Goal: Task Accomplishment & Management: Use online tool/utility

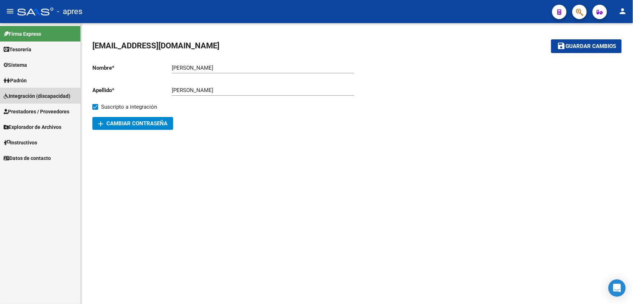
click at [53, 97] on span "Integración (discapacidad)" at bounding box center [37, 96] width 67 height 8
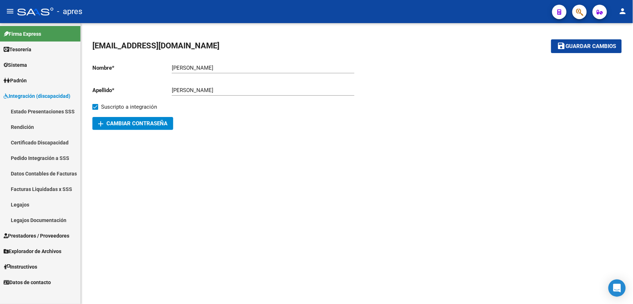
click at [31, 124] on link "Rendición" at bounding box center [40, 127] width 80 height 16
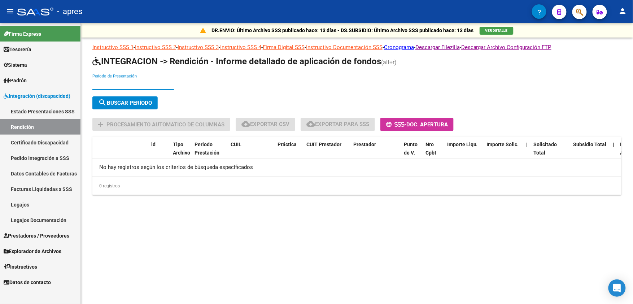
click at [152, 87] on input "Periodo de Presentación" at bounding box center [133, 84] width 82 height 6
type input "202504"
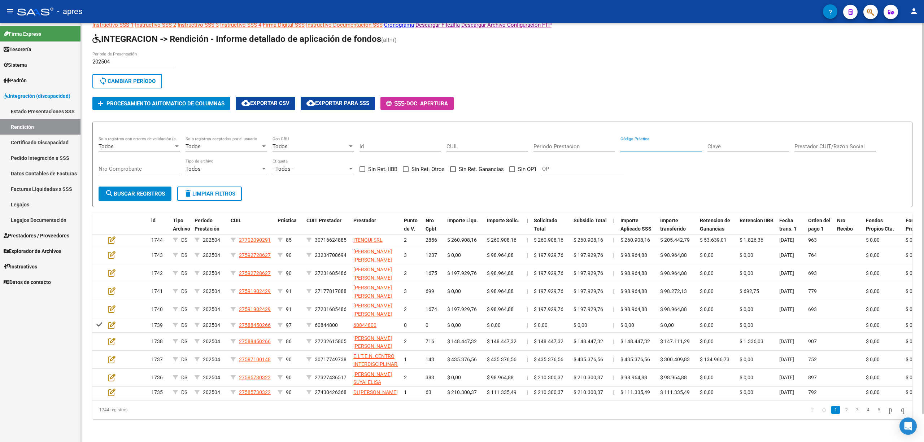
click at [633, 143] on input "Código Práctica" at bounding box center [661, 146] width 82 height 6
click at [633, 143] on input "Prestador CUIT/Razon Social" at bounding box center [835, 146] width 82 height 6
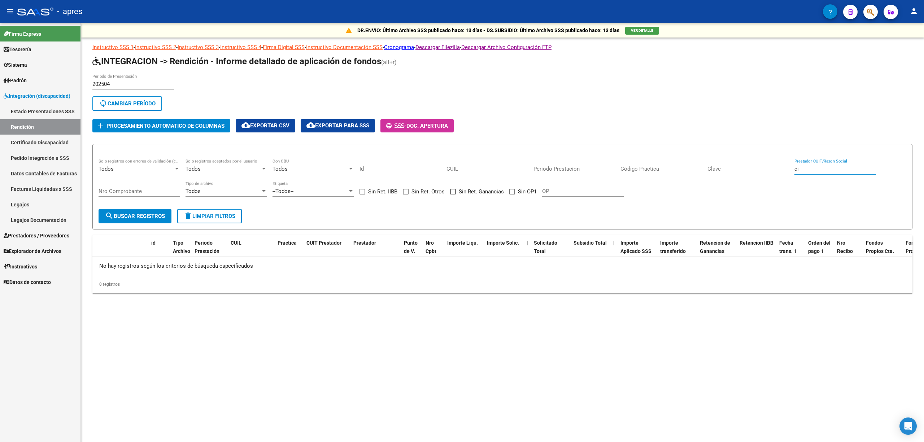
type input "c"
type input "centro de rehabi"
drag, startPoint x: 844, startPoint y: 171, endPoint x: 764, endPoint y: 168, distance: 79.4
click at [633, 168] on div "Todos Solo registros con errores de validación (control 623 instructivo de rend…" at bounding box center [503, 181] width 808 height 45
click at [485, 170] on input "CUIL" at bounding box center [487, 169] width 82 height 6
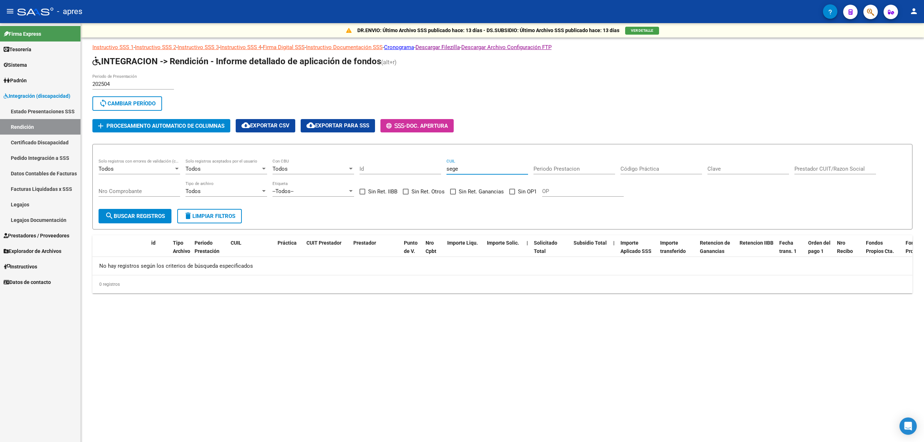
type input "segec"
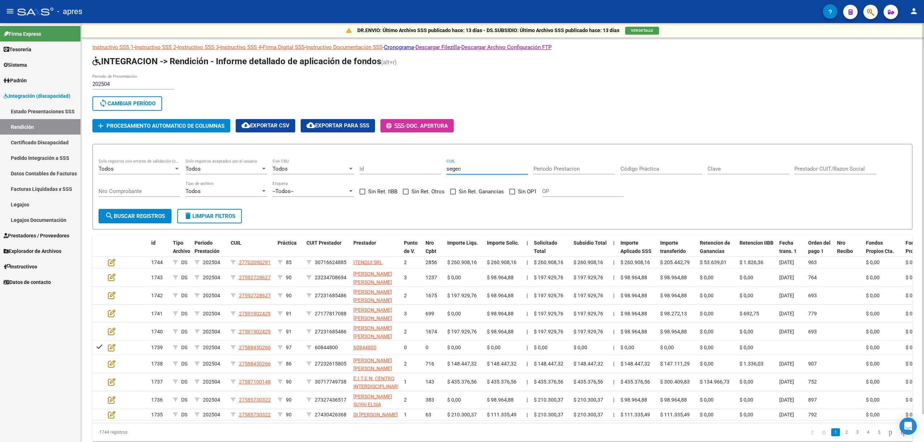
drag, startPoint x: 472, startPoint y: 168, endPoint x: 400, endPoint y: 168, distance: 72.5
click at [400, 168] on div "Todos Solo registros con errores de validación (control 623 instructivo de rend…" at bounding box center [503, 181] width 808 height 45
click at [633, 169] on input "Prestador CUIT/Razon Social" at bounding box center [835, 169] width 82 height 6
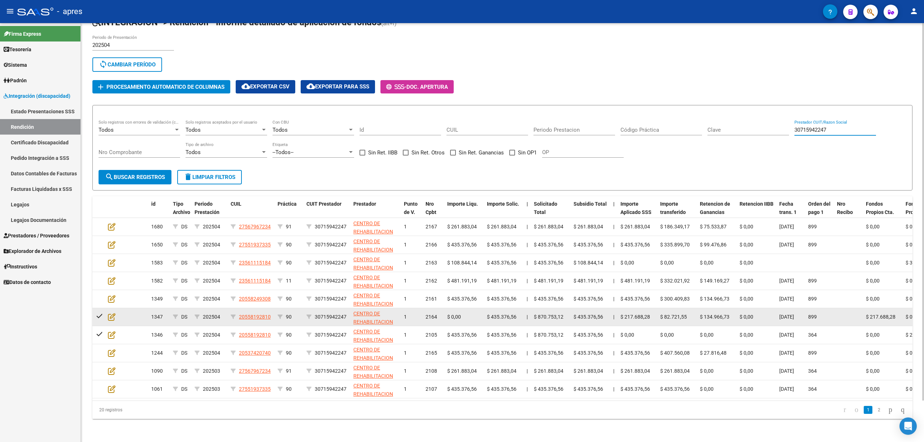
scroll to position [0, 1]
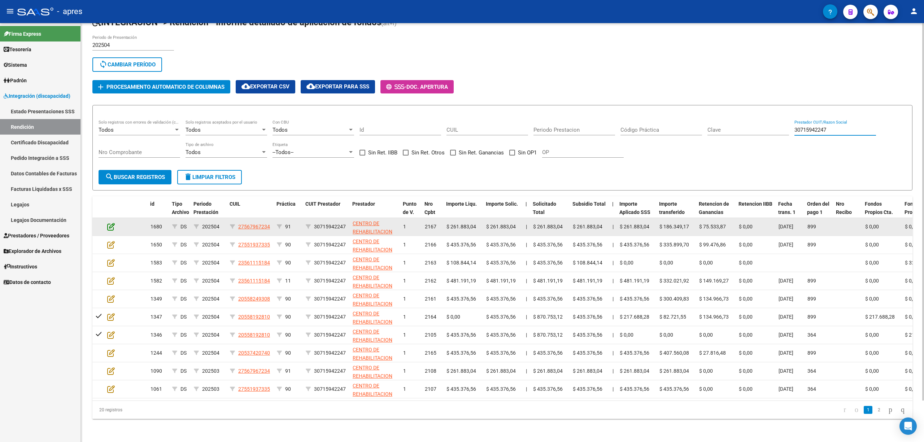
type input "30715942247"
click at [113, 223] on icon at bounding box center [111, 227] width 8 height 8
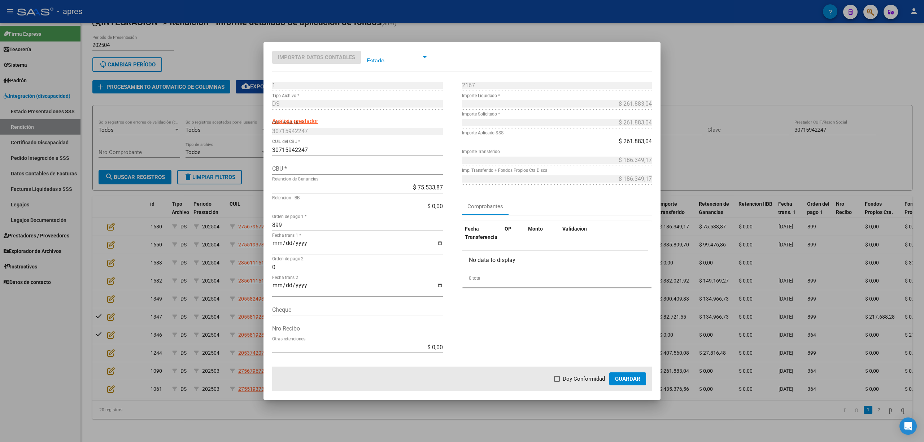
type input "0340344800344008366000"
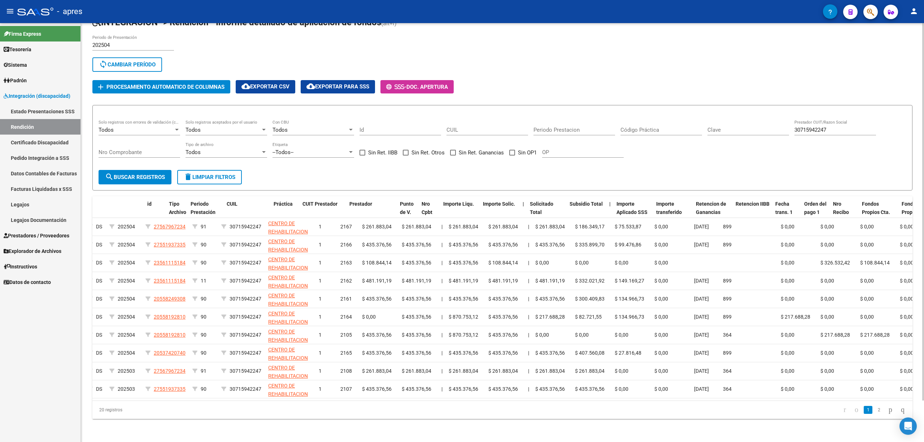
scroll to position [0, 0]
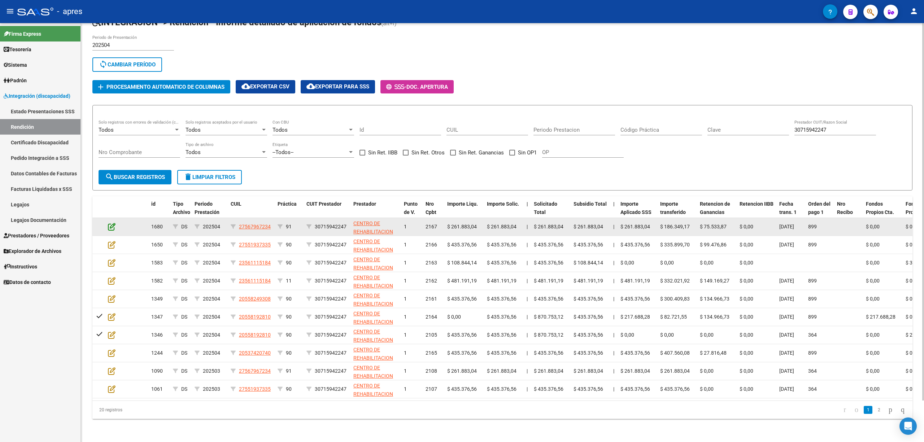
click at [111, 223] on icon at bounding box center [112, 227] width 8 height 8
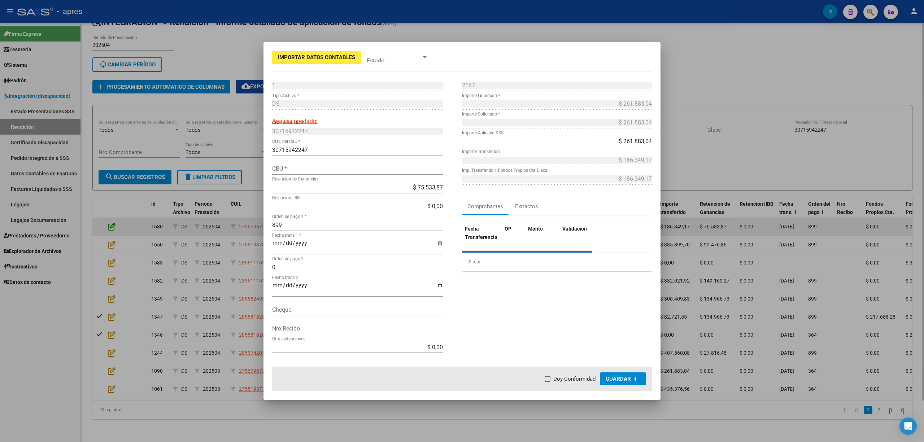
type input "0340344800344008366000"
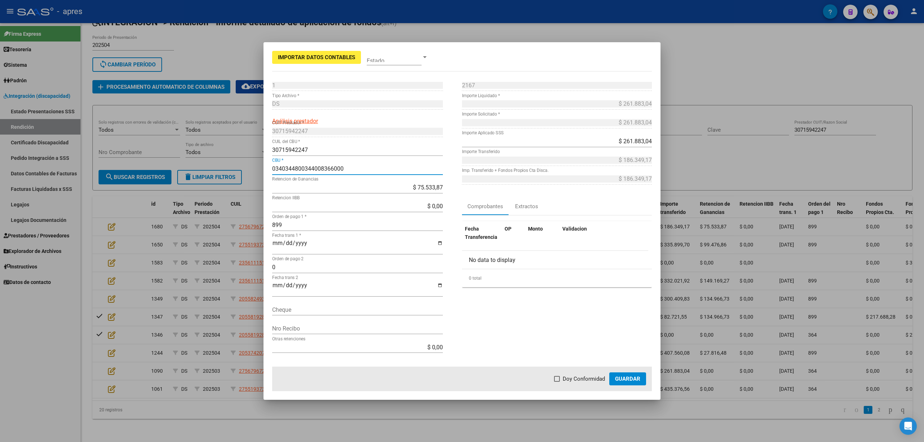
drag, startPoint x: 348, startPoint y: 167, endPoint x: 237, endPoint y: 168, distance: 111.5
click at [237, 168] on div "Importar Datos Contables Estado 1 Punto de Venta * DS Tipo Archivo * Análisis p…" at bounding box center [462, 221] width 924 height 442
click at [242, 303] on div at bounding box center [462, 221] width 924 height 442
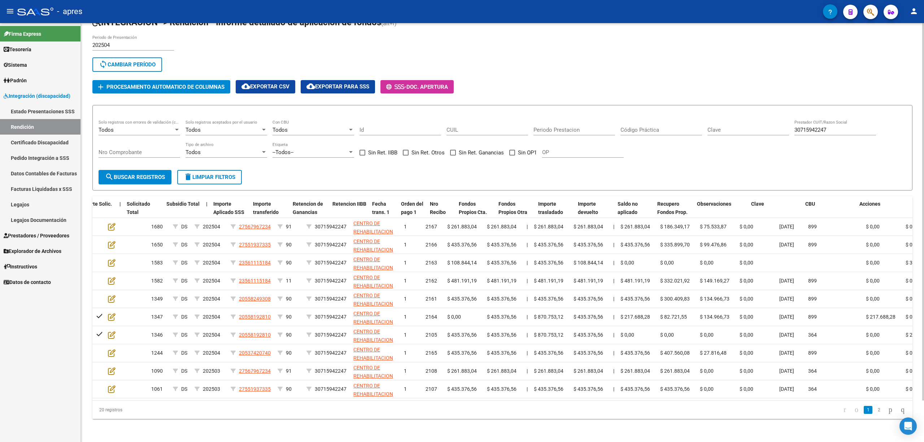
scroll to position [0, 407]
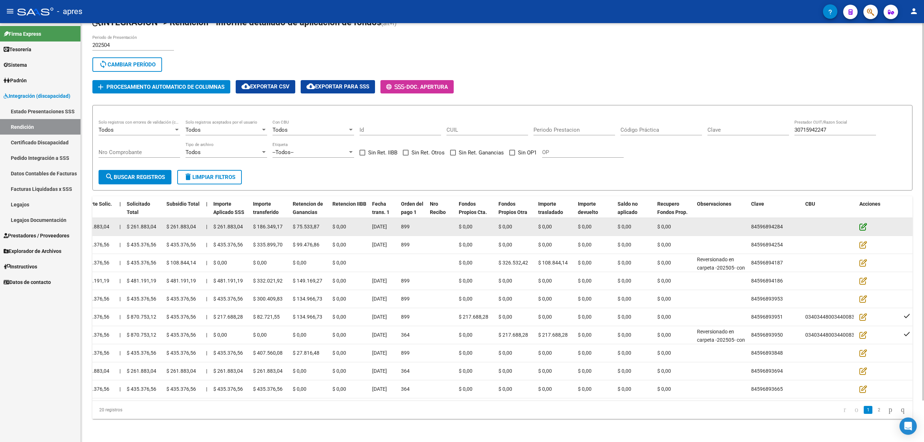
click at [633, 223] on icon at bounding box center [863, 227] width 8 height 8
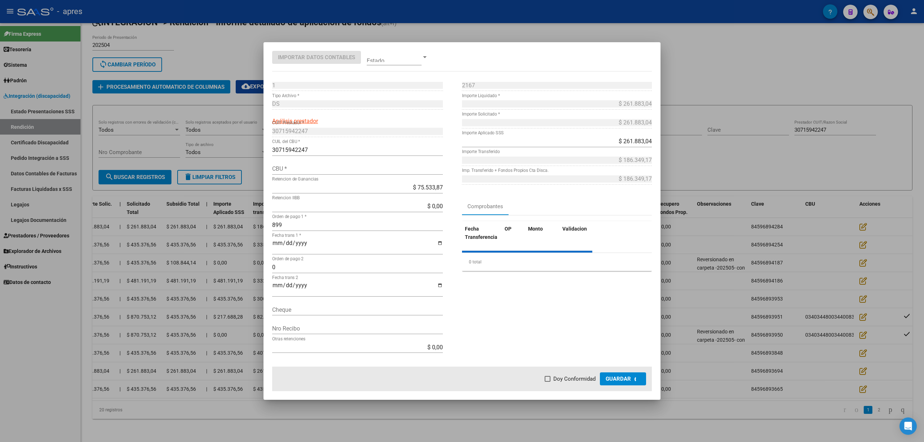
type input "0340344800344008366000"
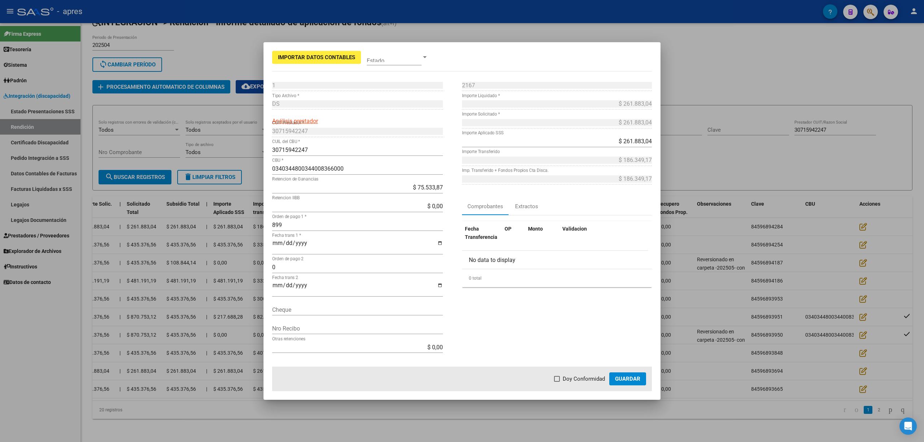
click at [371, 303] on div at bounding box center [462, 221] width 924 height 442
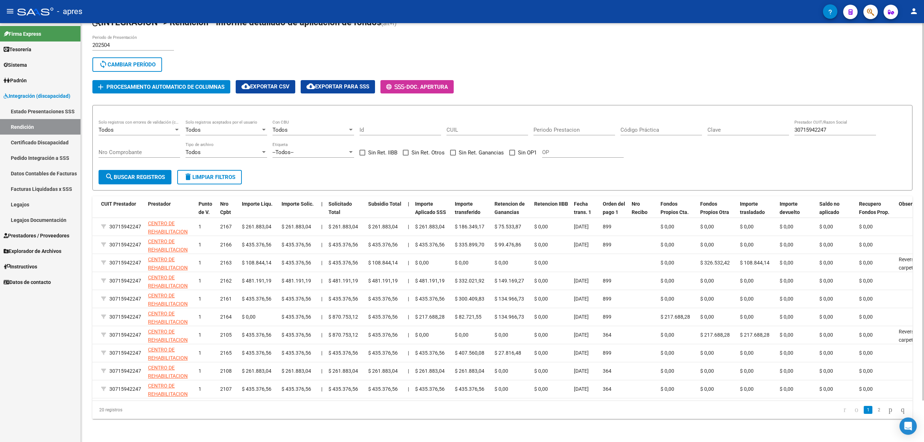
scroll to position [0, 0]
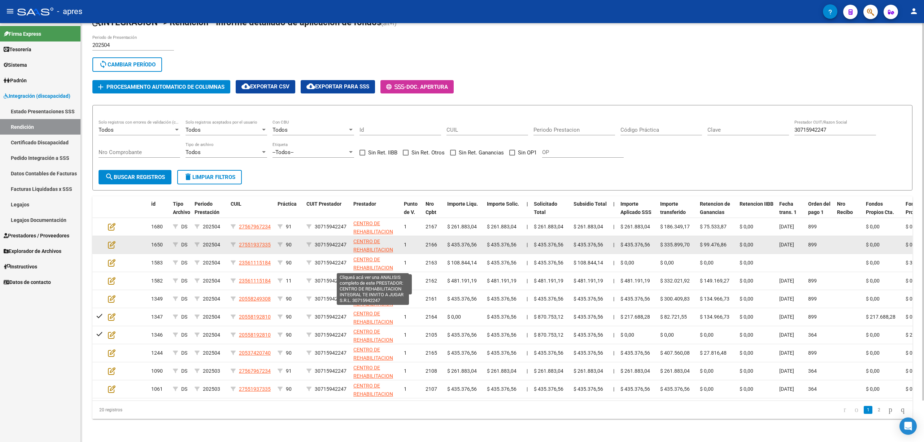
click at [376, 239] on span "CENTRO DE REHABILITACION INTEGRAL TE INVITO A JUGAR S.R.L." at bounding box center [373, 258] width 40 height 39
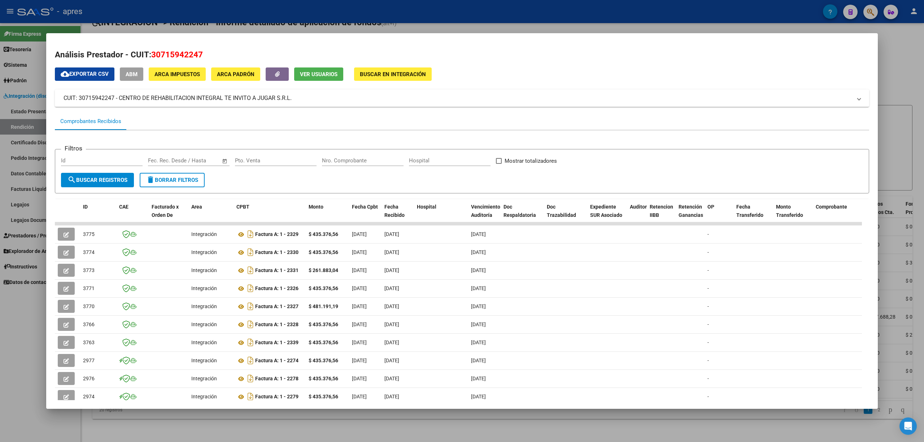
drag, startPoint x: 205, startPoint y: 52, endPoint x: 153, endPoint y: 53, distance: 52.0
click at [153, 53] on h2 "Análisis Prestador - CUIT: 30715942247" at bounding box center [462, 55] width 814 height 12
copy span "30715942247"
click at [101, 303] on div at bounding box center [462, 221] width 924 height 442
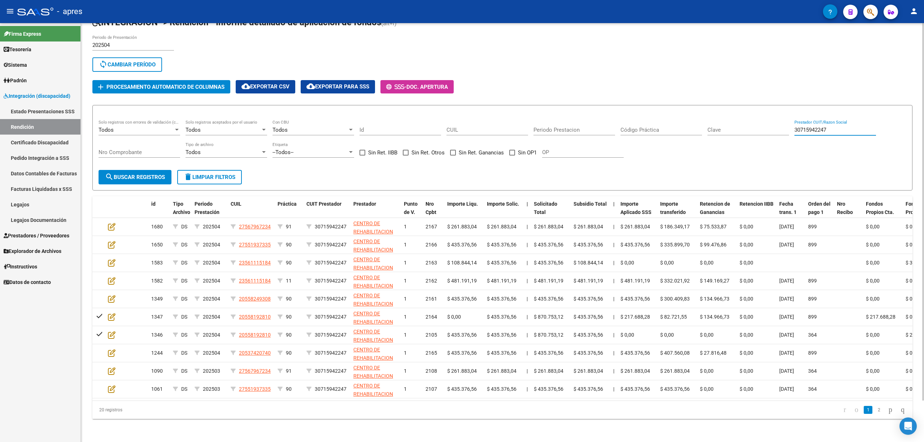
drag, startPoint x: 840, startPoint y: 123, endPoint x: 725, endPoint y: 124, distance: 115.8
click at [633, 123] on div "Todos Solo registros con errores de validación (control 623 instructivo de rend…" at bounding box center [503, 142] width 808 height 45
click at [146, 174] on span "search Buscar registros" at bounding box center [135, 177] width 60 height 6
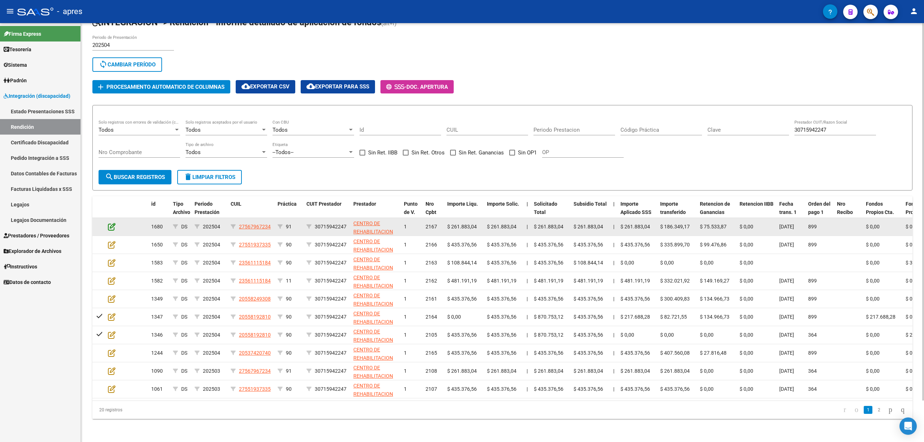
click at [109, 223] on icon at bounding box center [112, 227] width 8 height 8
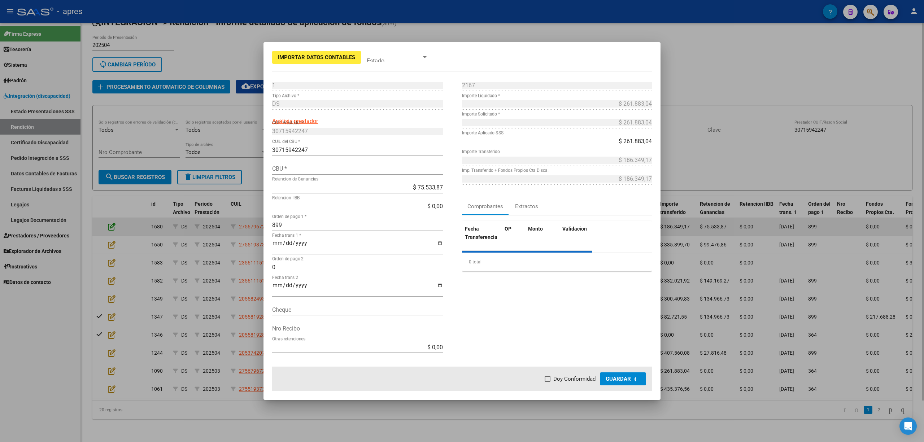
type input "0340344800344008366000"
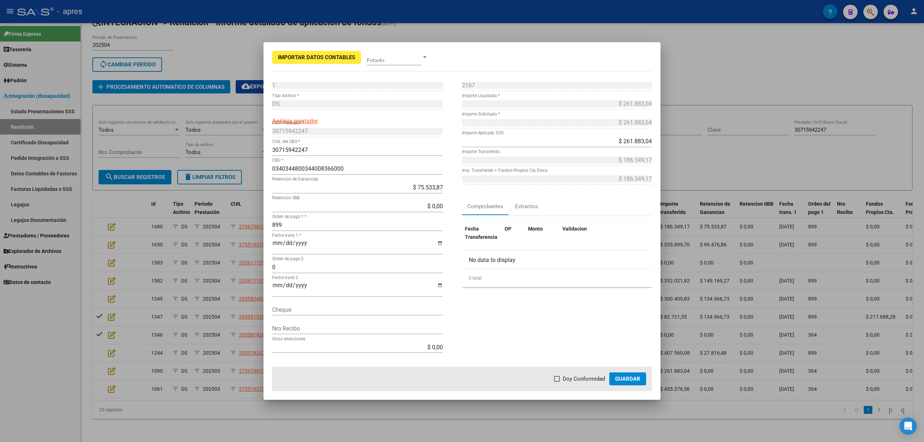
click at [325, 303] on div at bounding box center [462, 221] width 924 height 442
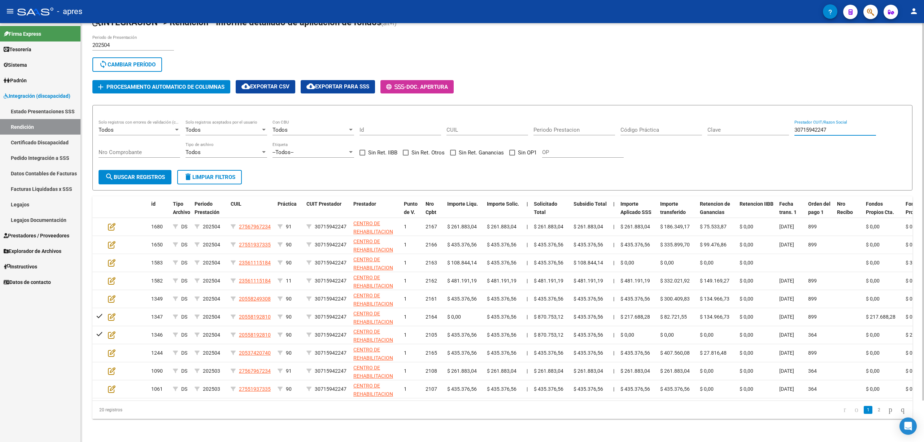
drag, startPoint x: 850, startPoint y: 120, endPoint x: 777, endPoint y: 122, distance: 73.6
click at [633, 122] on div "Todos Solo registros con errores de validación (control 623 instructivo de rend…" at bounding box center [503, 142] width 808 height 45
click at [631, 127] on input "Código Práctica" at bounding box center [661, 130] width 82 height 6
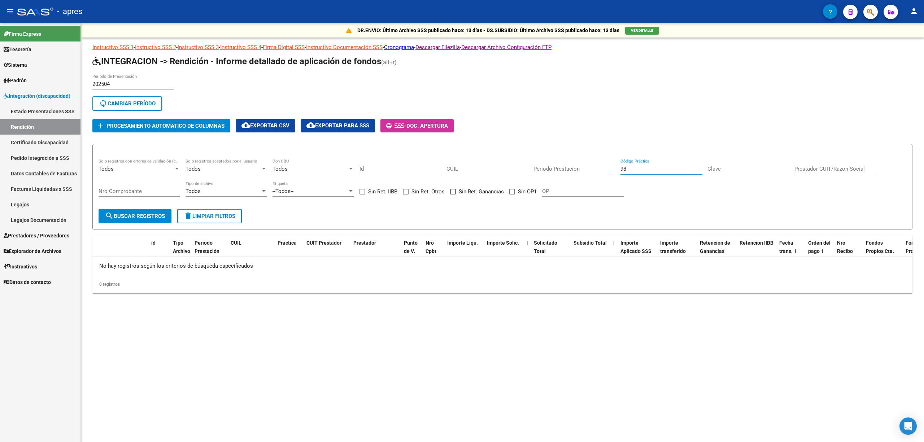
click at [620, 167] on input "98" at bounding box center [661, 169] width 82 height 6
drag, startPoint x: 637, startPoint y: 169, endPoint x: 624, endPoint y: 167, distance: 12.5
click at [627, 167] on input "098" at bounding box center [661, 169] width 82 height 6
drag, startPoint x: 639, startPoint y: 166, endPoint x: 568, endPoint y: 165, distance: 71.1
click at [568, 165] on div "Todos Solo registros con errores de validación (control 623 instructivo de rend…" at bounding box center [503, 181] width 808 height 45
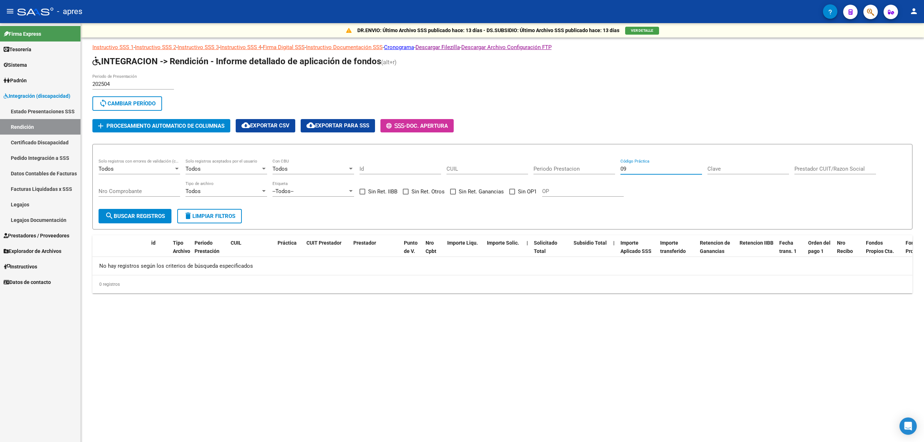
type input "097"
drag, startPoint x: 600, startPoint y: 167, endPoint x: 588, endPoint y: 167, distance: 12.3
click at [589, 167] on div "Todos Solo registros con errores de validación (control 623 instructivo de rend…" at bounding box center [503, 181] width 808 height 45
click at [161, 215] on span "search Buscar registros" at bounding box center [135, 216] width 60 height 6
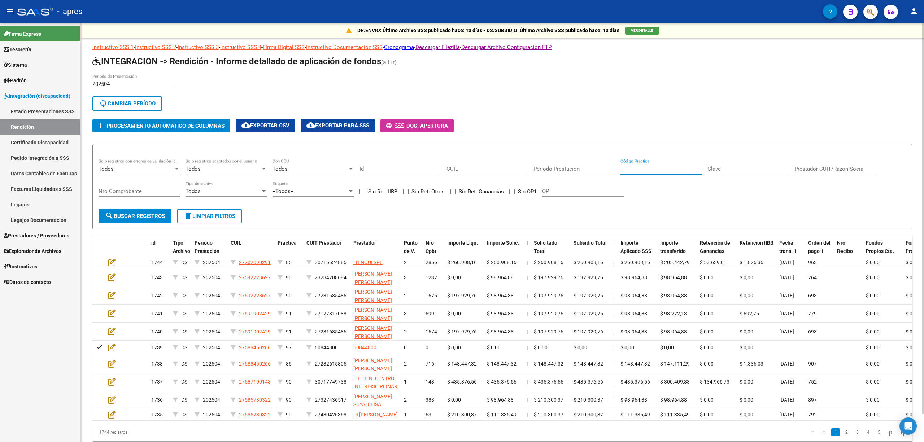
click at [630, 170] on input "Código Práctica" at bounding box center [661, 169] width 82 height 6
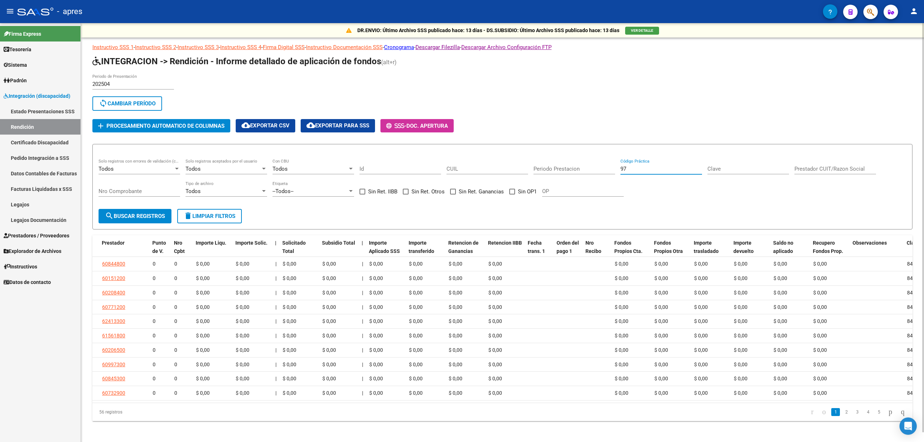
scroll to position [0, 407]
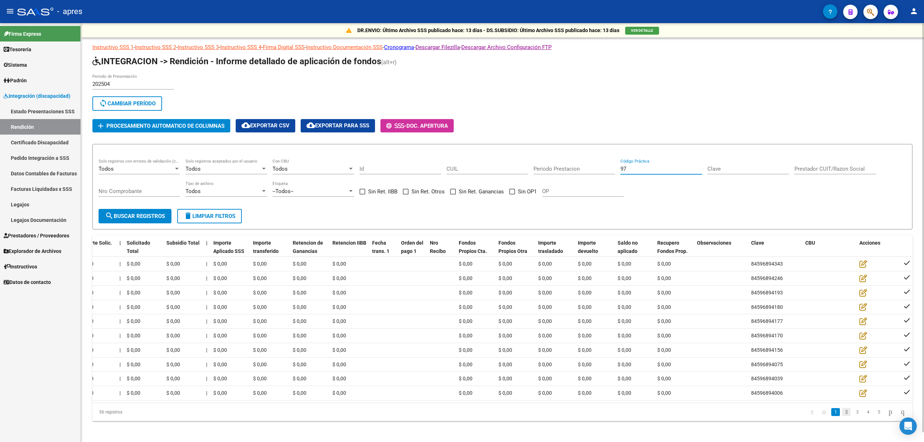
click at [633, 303] on link "2" at bounding box center [846, 412] width 9 height 8
click at [633, 303] on link "3" at bounding box center [857, 412] width 9 height 8
click at [633, 303] on li "4" at bounding box center [867, 412] width 11 height 12
click at [633, 303] on link "4" at bounding box center [867, 412] width 9 height 8
click at [633, 303] on link "5" at bounding box center [867, 412] width 9 height 8
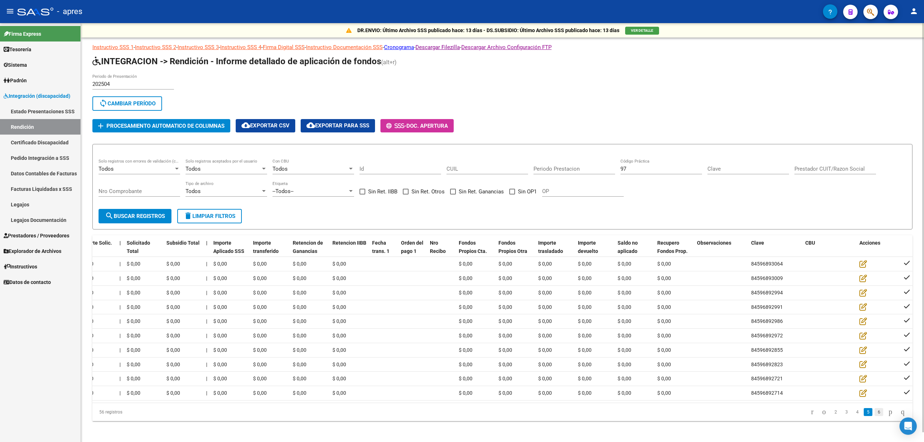
click at [633, 303] on link "6" at bounding box center [878, 412] width 9 height 8
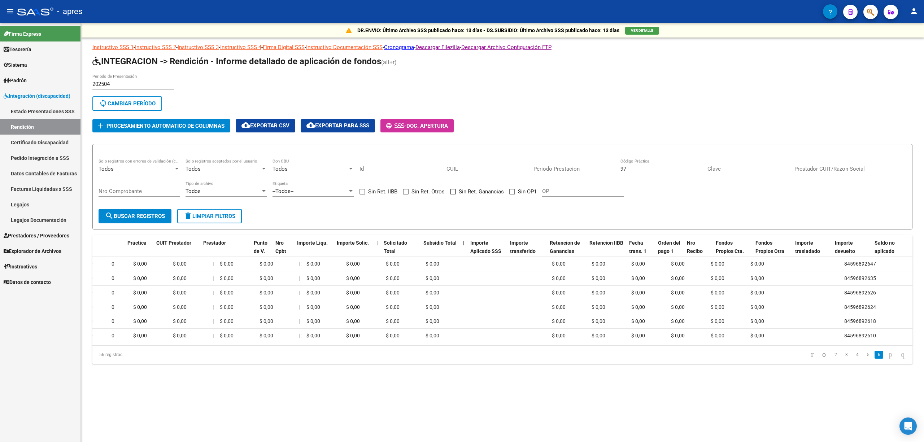
scroll to position [0, 0]
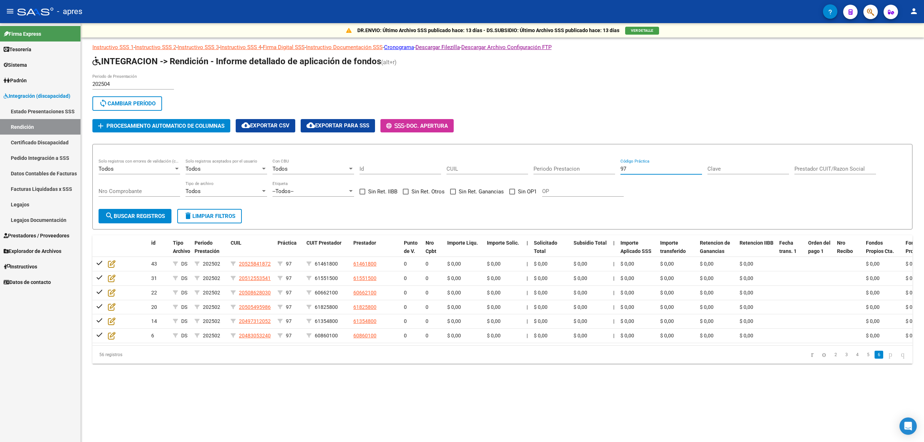
click at [633, 166] on input "97" at bounding box center [661, 169] width 82 height 6
type input "98"
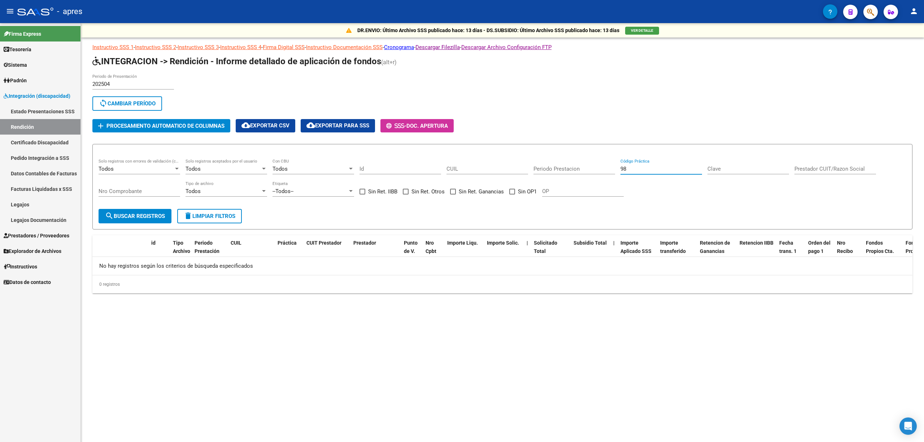
drag, startPoint x: 628, startPoint y: 168, endPoint x: 594, endPoint y: 170, distance: 34.3
click at [594, 170] on div "Todos Solo registros con errores de validación (control 623 instructivo de rend…" at bounding box center [503, 181] width 808 height 45
click at [115, 218] on span "search Buscar registros" at bounding box center [135, 216] width 60 height 6
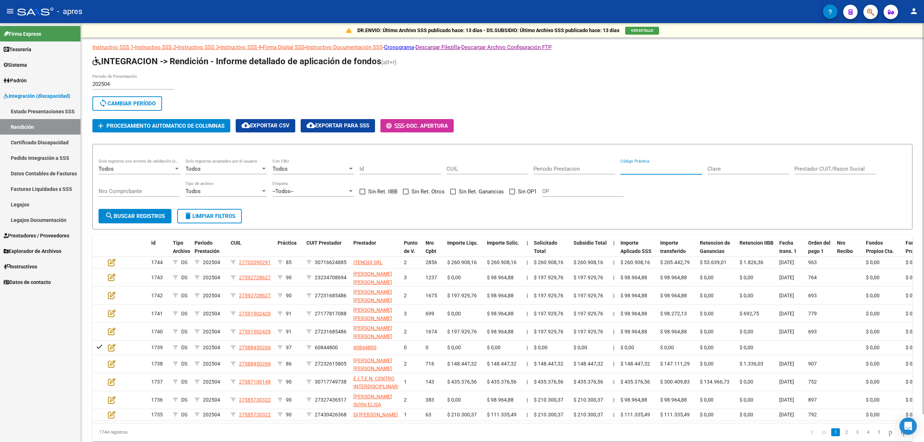
click at [630, 170] on input "Código Práctica" at bounding box center [661, 169] width 82 height 6
type input "98"
drag, startPoint x: 160, startPoint y: 217, endPoint x: 150, endPoint y: 219, distance: 10.5
click at [151, 219] on span "search Buscar registros" at bounding box center [135, 216] width 60 height 6
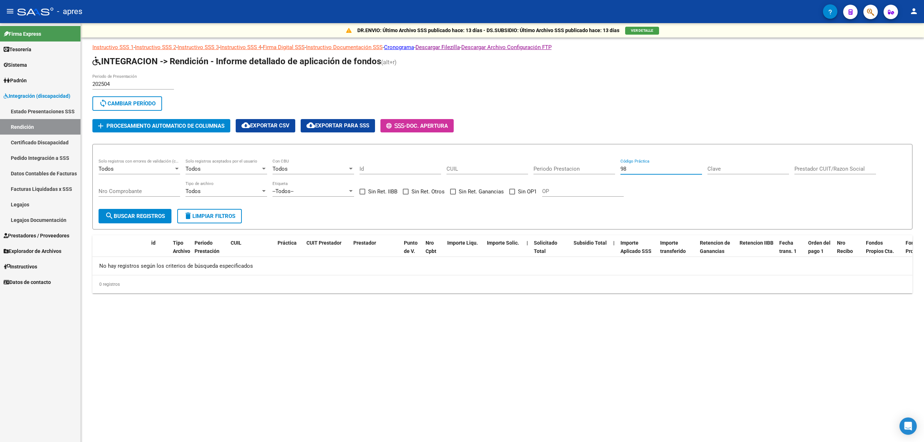
drag, startPoint x: 631, startPoint y: 170, endPoint x: 575, endPoint y: 170, distance: 56.7
click at [575, 170] on div "Todos Solo registros con errores de validación (control 623 instructivo de rend…" at bounding box center [503, 181] width 808 height 45
click at [148, 214] on span "search Buscar registros" at bounding box center [135, 216] width 60 height 6
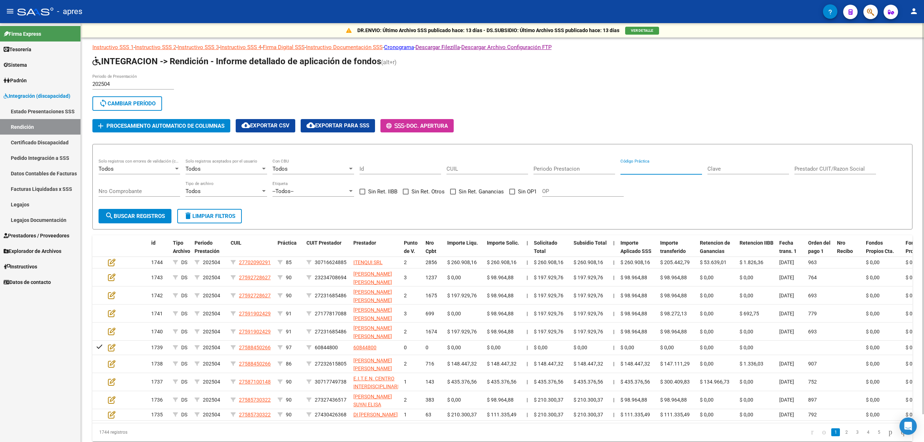
click at [633, 170] on input "Código Práctica" at bounding box center [661, 169] width 82 height 6
type input "99"
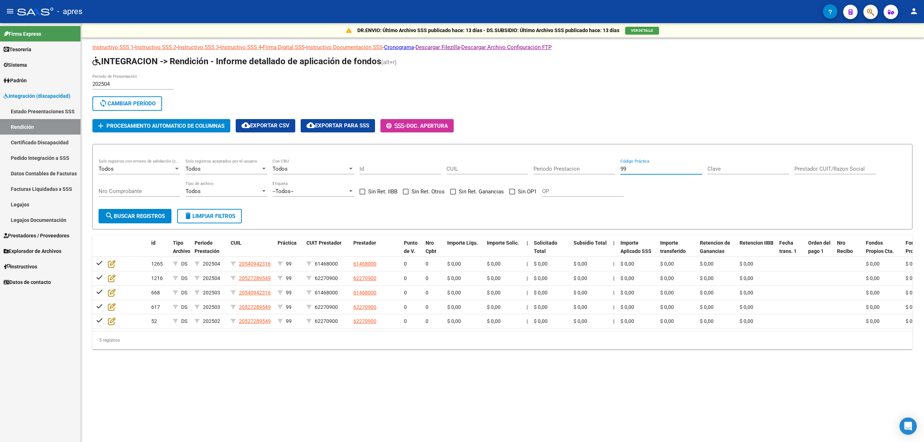
drag, startPoint x: 629, startPoint y: 169, endPoint x: 609, endPoint y: 169, distance: 19.1
click at [609, 169] on div "Todos Solo registros con errores de validación (control 623 instructivo de rend…" at bounding box center [503, 181] width 808 height 45
click at [134, 215] on span "search Buscar registros" at bounding box center [135, 216] width 60 height 6
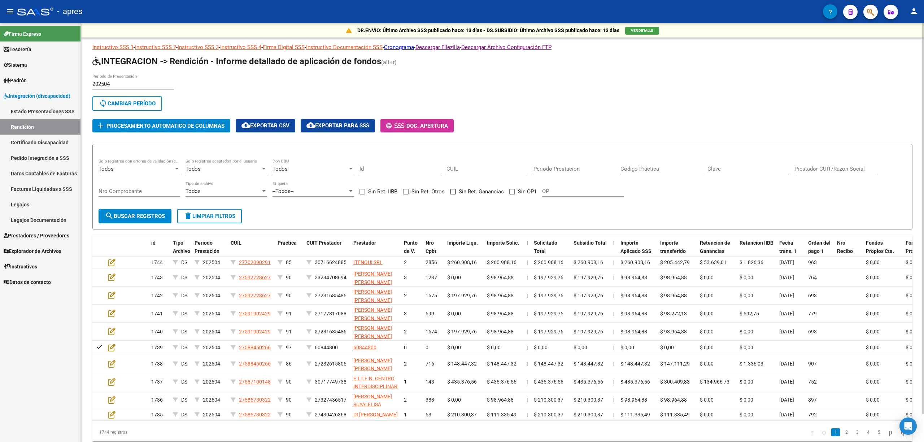
click at [633, 169] on input "Código Práctica" at bounding box center [661, 169] width 82 height 6
type input "97"
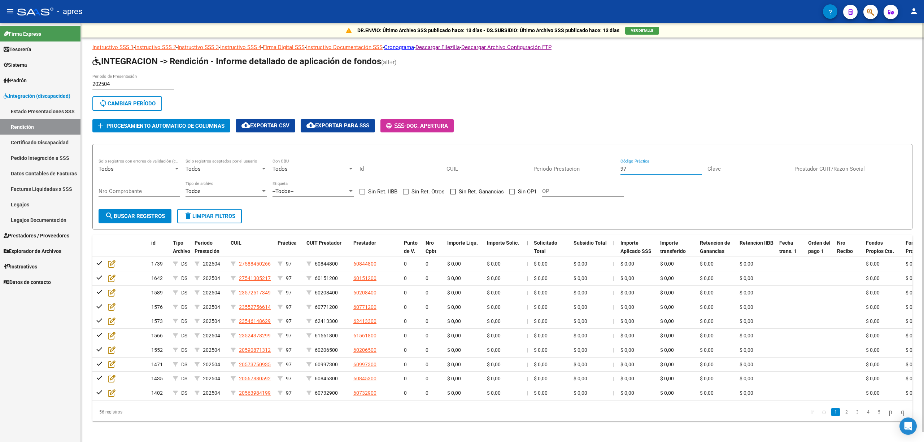
drag, startPoint x: 630, startPoint y: 167, endPoint x: 542, endPoint y: 169, distance: 87.7
click at [542, 169] on div "Todos Solo registros con errores de validación (control 623 instructivo de rend…" at bounding box center [503, 181] width 808 height 45
click at [140, 210] on button "search Buscar registros" at bounding box center [135, 216] width 73 height 14
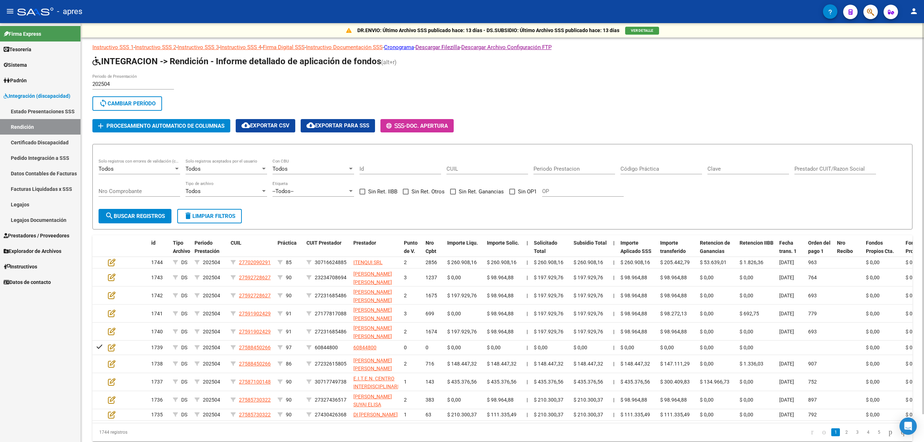
click at [627, 166] on input "Código Práctica" at bounding box center [661, 169] width 82 height 6
type input "98"
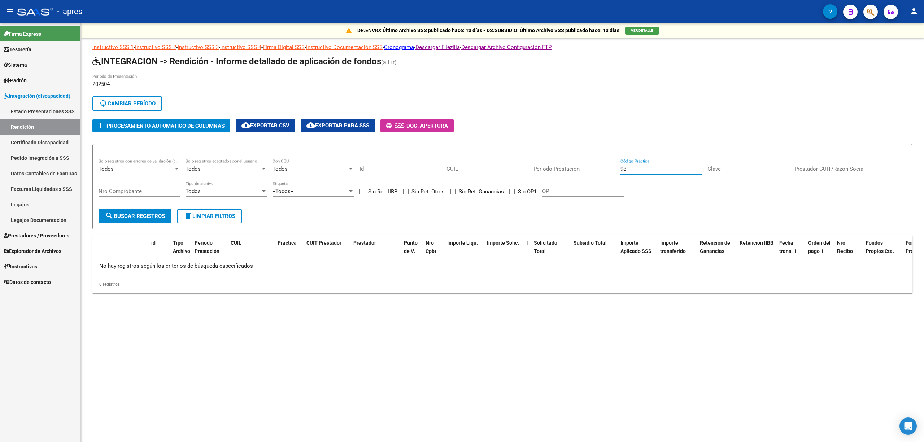
drag, startPoint x: 633, startPoint y: 167, endPoint x: 556, endPoint y: 171, distance: 77.0
click at [556, 171] on div "Todos Solo registros con errores de validación (control 623 instructivo de rend…" at bounding box center [503, 181] width 808 height 45
click at [155, 222] on button "search Buscar registros" at bounding box center [135, 216] width 73 height 14
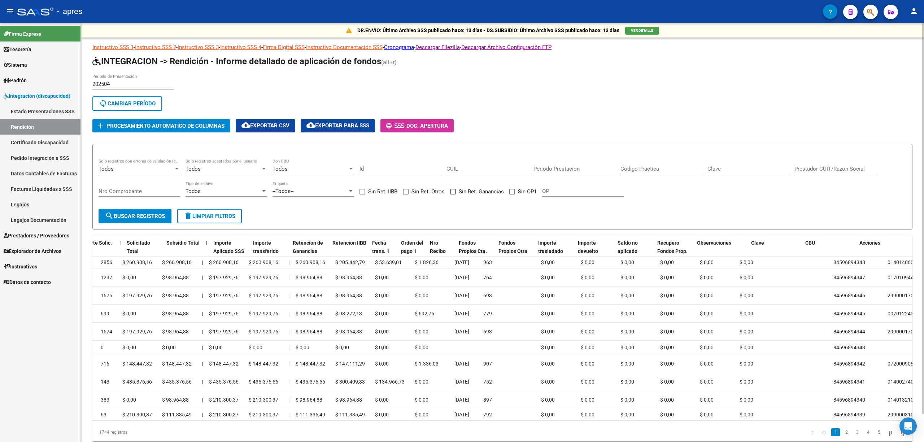
scroll to position [0, 407]
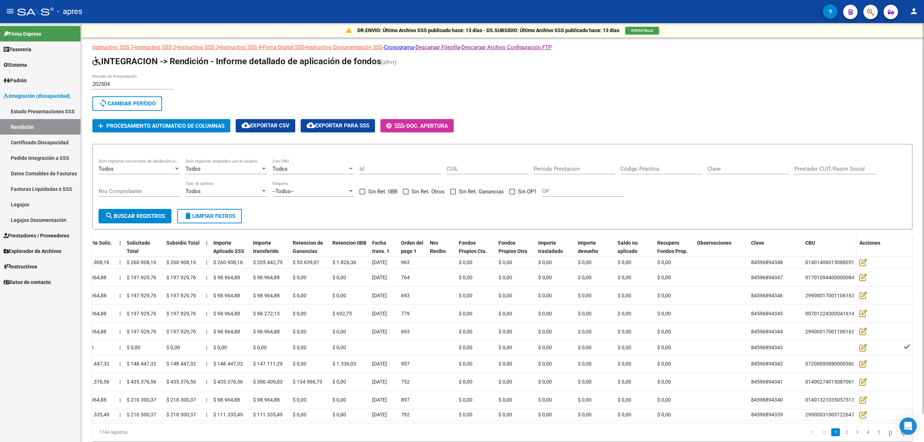
click at [633, 241] on span "CBU" at bounding box center [810, 243] width 10 height 6
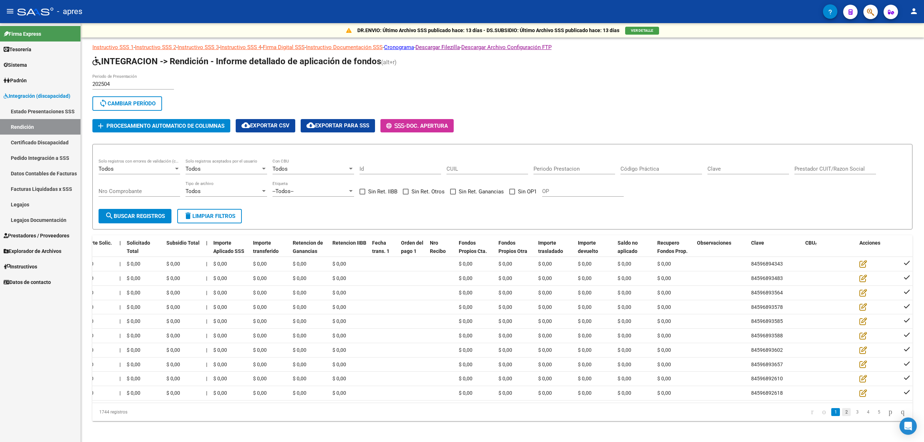
click at [633, 303] on link "2" at bounding box center [846, 412] width 9 height 8
click at [633, 303] on link "3" at bounding box center [857, 412] width 9 height 8
click at [633, 303] on link "4" at bounding box center [867, 412] width 9 height 8
click at [633, 303] on link "5" at bounding box center [867, 412] width 9 height 8
click at [633, 303] on link "6" at bounding box center [867, 412] width 9 height 8
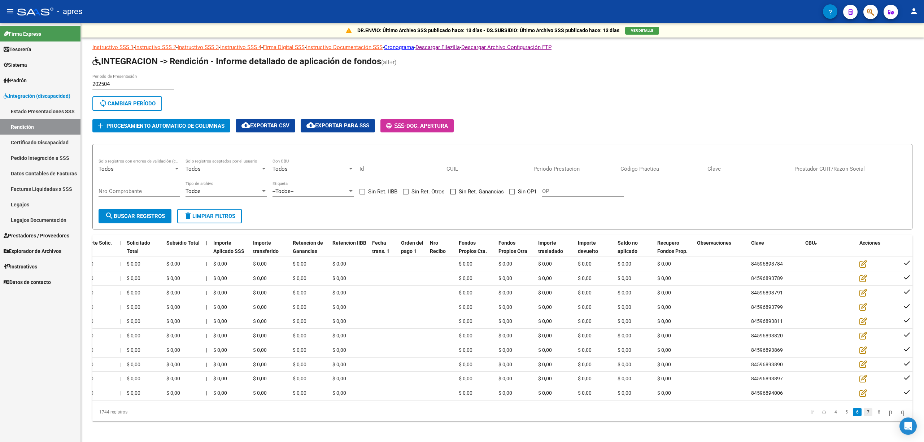
click at [633, 303] on link "7" at bounding box center [867, 412] width 9 height 8
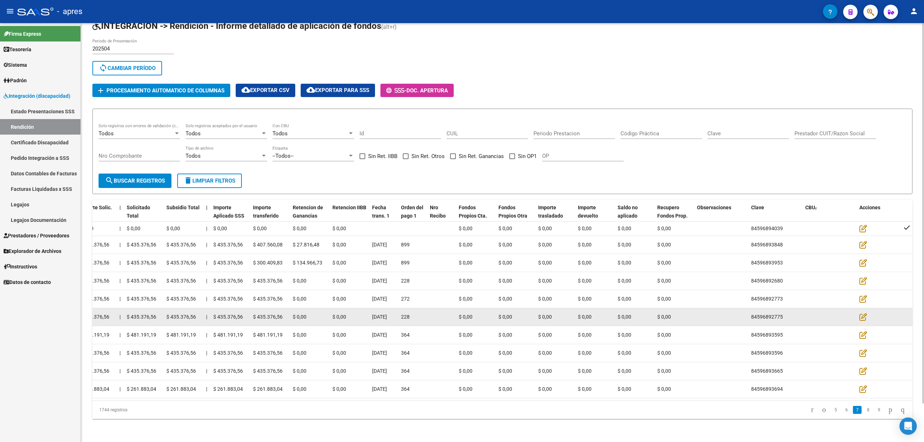
scroll to position [42, 0]
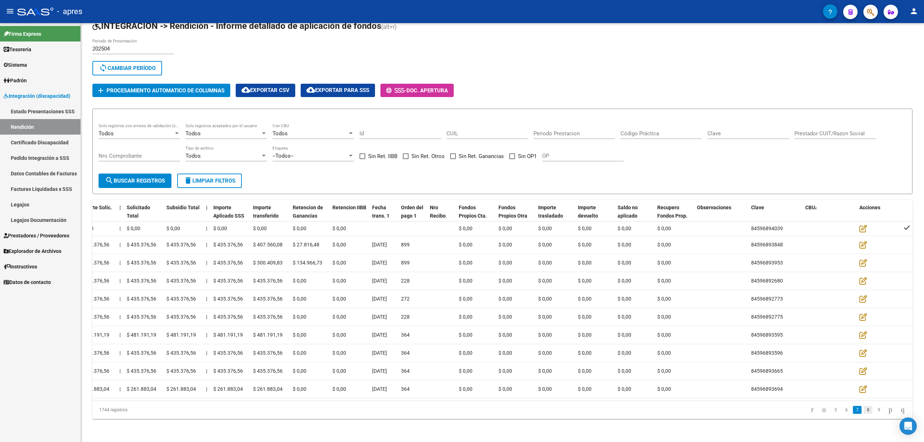
click at [633, 303] on link "8" at bounding box center [867, 410] width 9 height 8
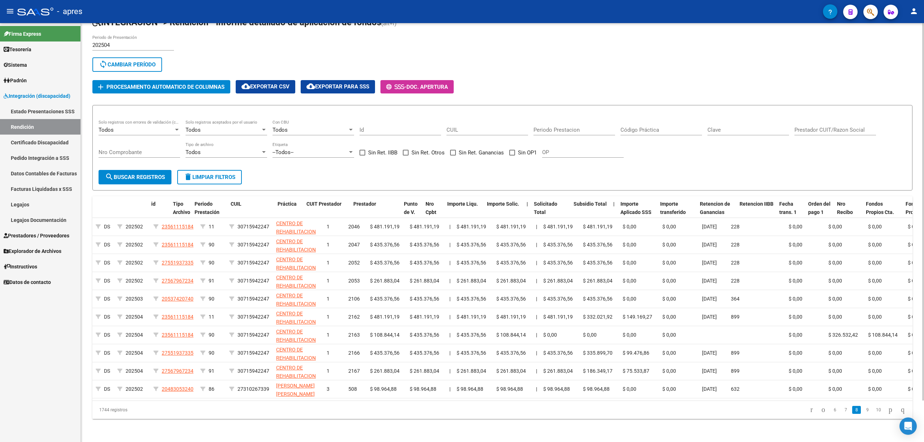
scroll to position [0, 0]
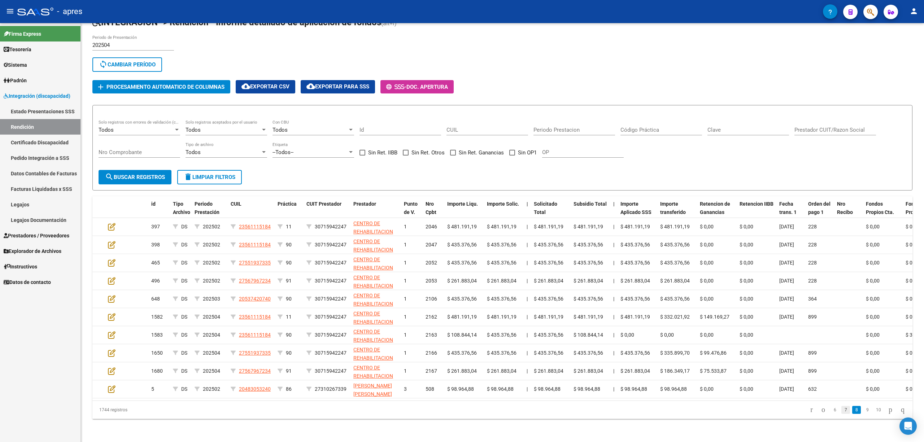
click at [633, 303] on link "7" at bounding box center [845, 410] width 9 height 8
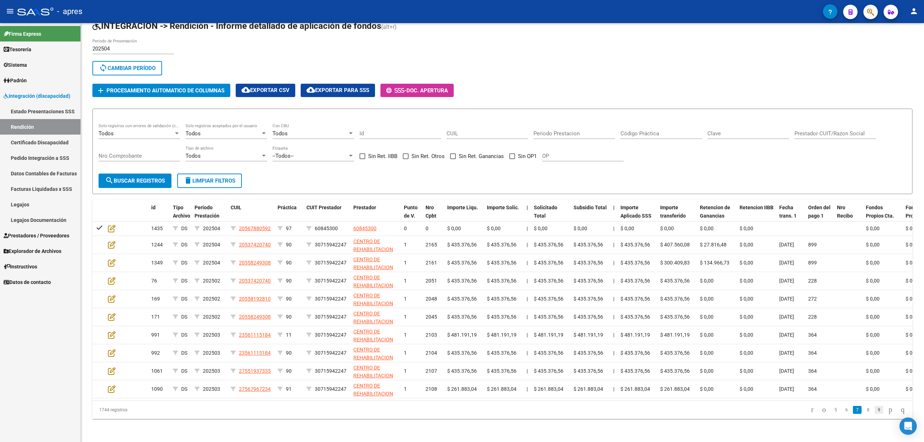
click at [633, 303] on link "9" at bounding box center [878, 410] width 9 height 8
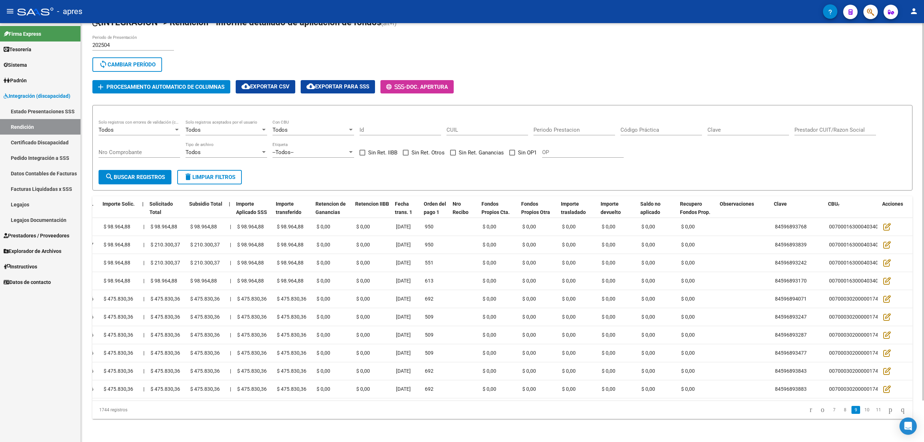
scroll to position [0, 404]
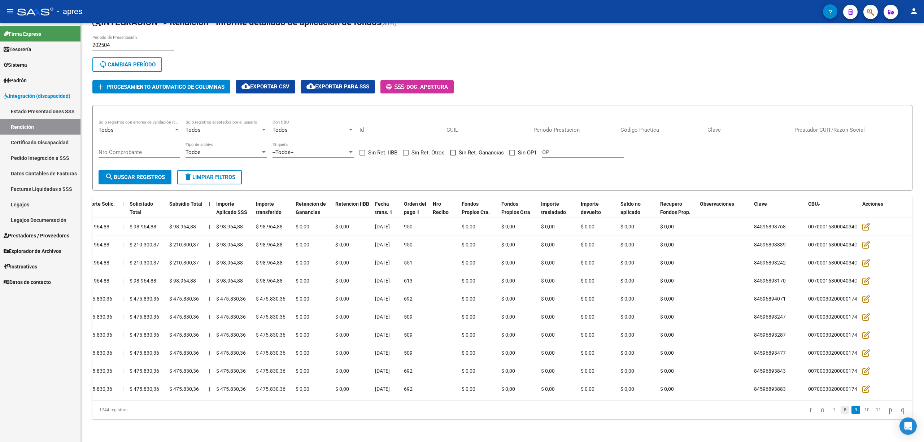
click at [633, 303] on link "8" at bounding box center [844, 410] width 9 height 8
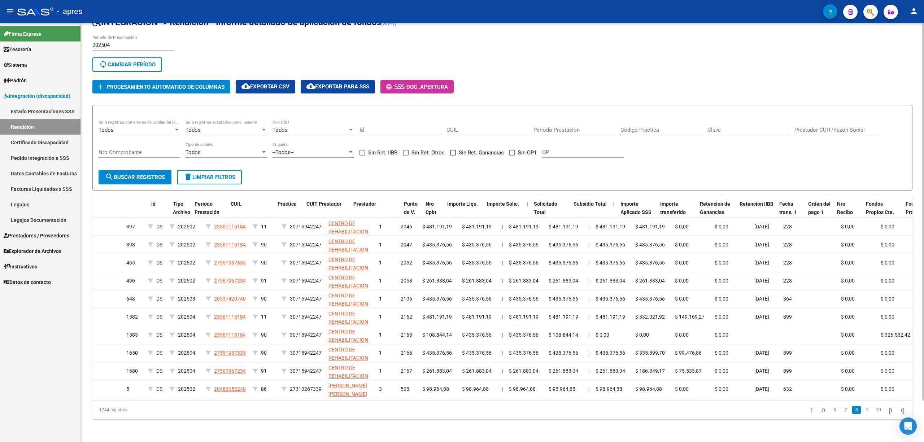
scroll to position [0, 0]
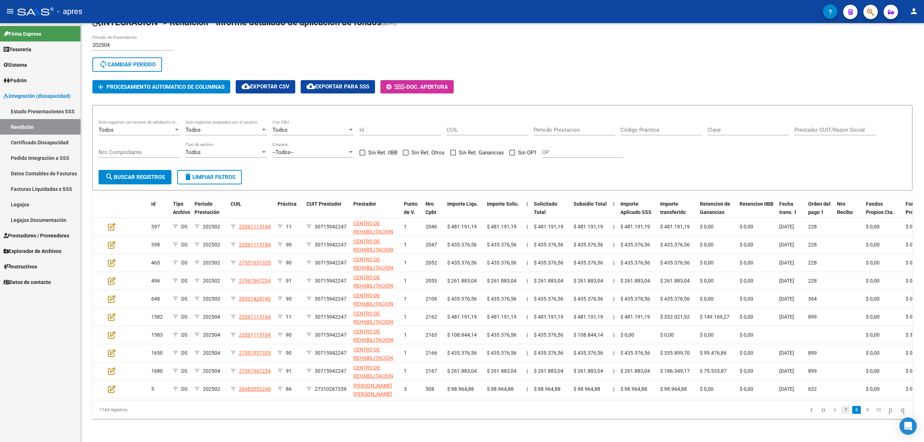
click at [633, 303] on link "7" at bounding box center [845, 410] width 9 height 8
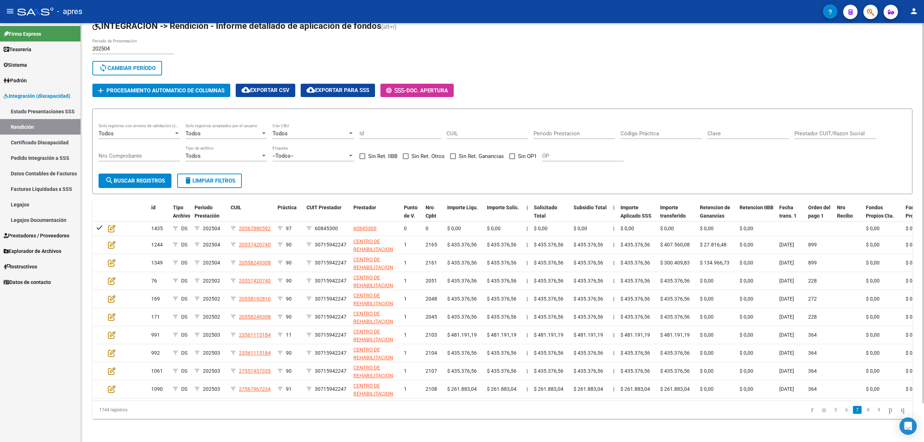
click at [633, 130] on input "Código Práctica" at bounding box center [661, 133] width 82 height 6
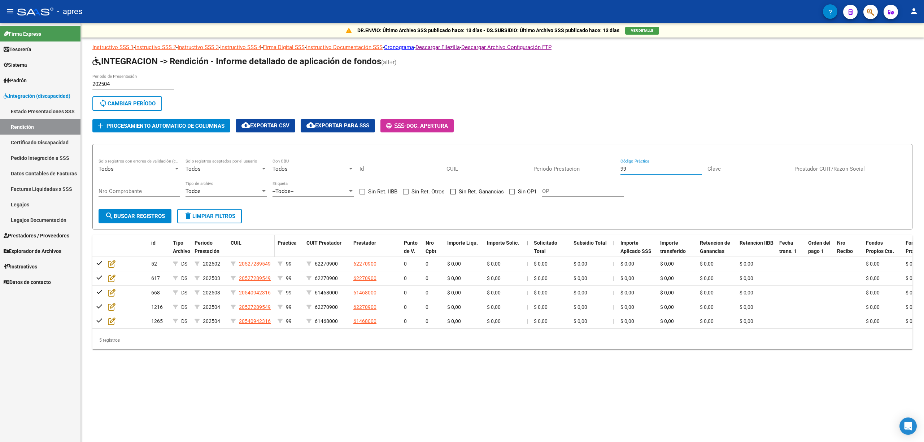
type input "99"
click at [244, 244] on div "CUIL" at bounding box center [251, 243] width 41 height 8
click at [239, 243] on span "CUIL" at bounding box center [236, 243] width 11 height 6
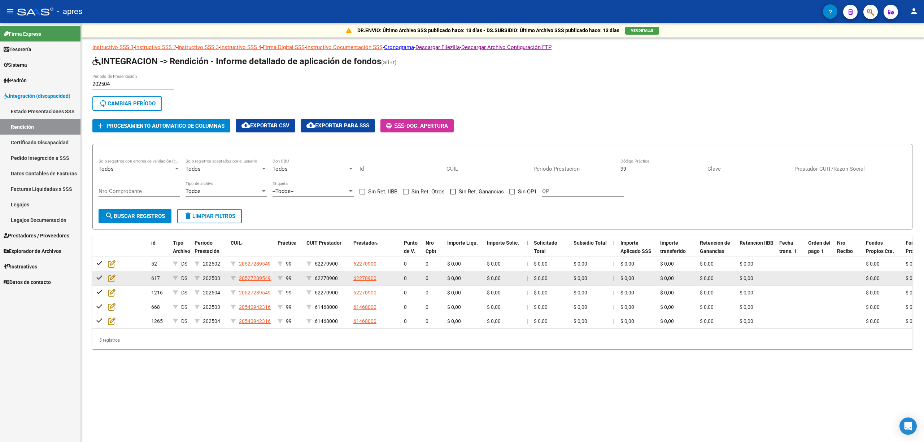
drag, startPoint x: 245, startPoint y: 278, endPoint x: 268, endPoint y: 281, distance: 22.7
click at [268, 281] on app-link-go-to "20527289549" at bounding box center [255, 278] width 32 height 8
copy span "52728954"
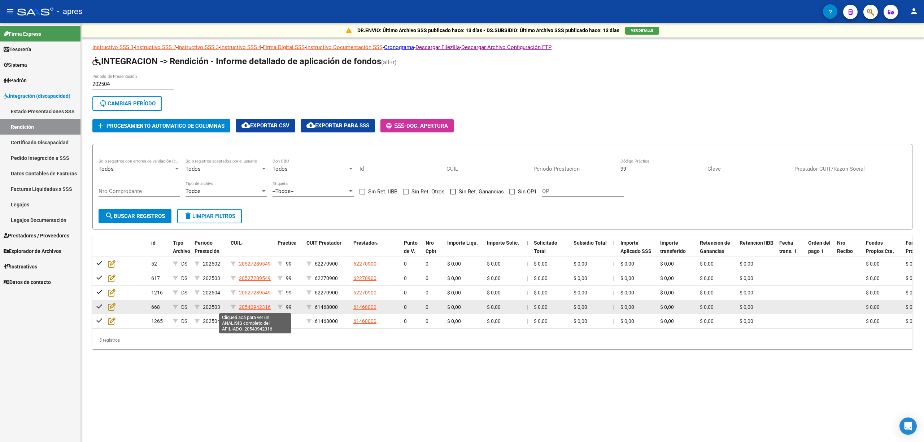
drag, startPoint x: 244, startPoint y: 306, endPoint x: 268, endPoint y: 309, distance: 23.7
click at [268, 303] on span "20540942316" at bounding box center [255, 307] width 32 height 6
copy span "54094231"
type textarea "20540942316"
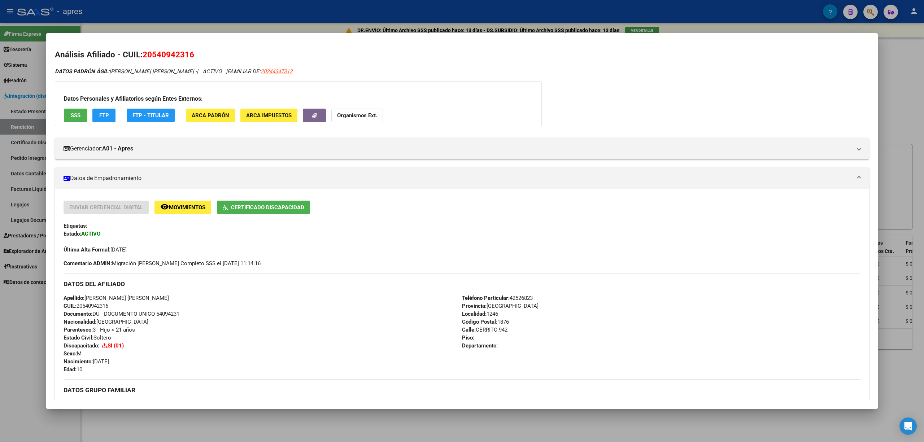
click at [136, 303] on div at bounding box center [462, 221] width 924 height 442
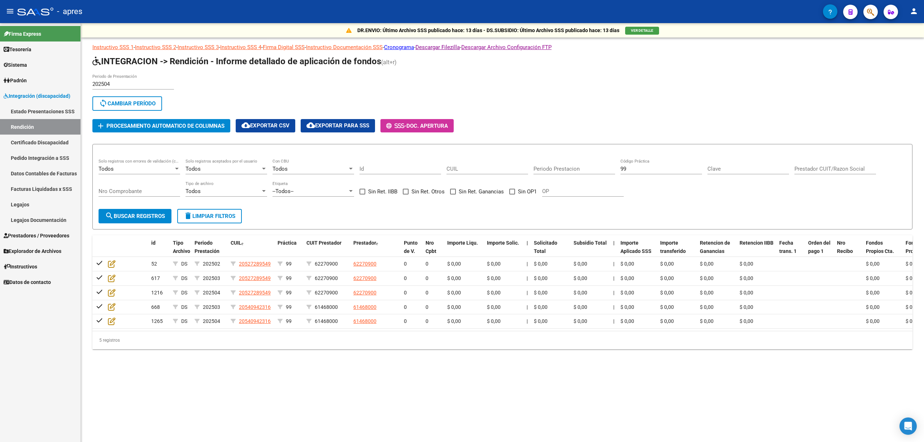
drag, startPoint x: 648, startPoint y: 172, endPoint x: 592, endPoint y: 168, distance: 56.5
click at [592, 168] on div "Todos Solo registros con errores de validación (control 623 instructivo de rend…" at bounding box center [503, 181] width 808 height 45
click at [633, 205] on form "Todos Solo registros con errores de validación (control 623 instructivo de rend…" at bounding box center [502, 187] width 820 height 86
drag, startPoint x: 636, startPoint y: 168, endPoint x: 590, endPoint y: 157, distance: 47.4
click at [590, 157] on form "Todos Solo registros con errores de validación (control 623 instructivo de rend…" at bounding box center [502, 187] width 820 height 86
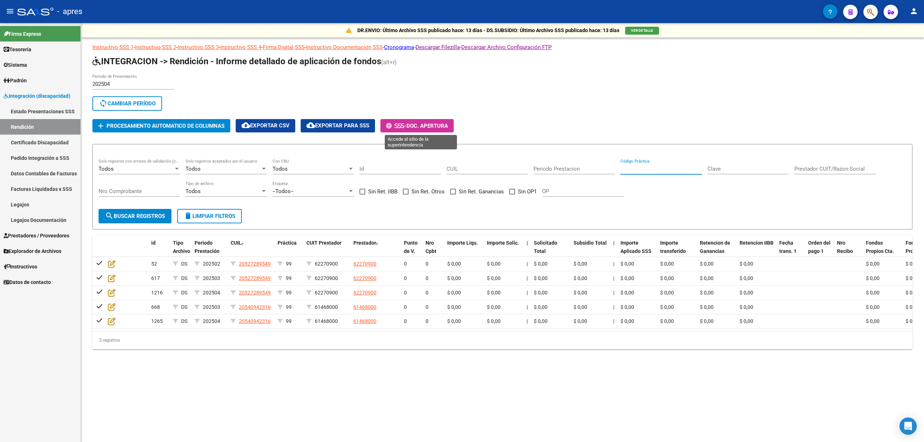
click at [403, 121] on button "- Doc. Apertura" at bounding box center [416, 125] width 73 height 13
click at [632, 169] on input "Código Práctica" at bounding box center [661, 169] width 82 height 6
click at [137, 222] on button "search Buscar registros" at bounding box center [135, 216] width 73 height 14
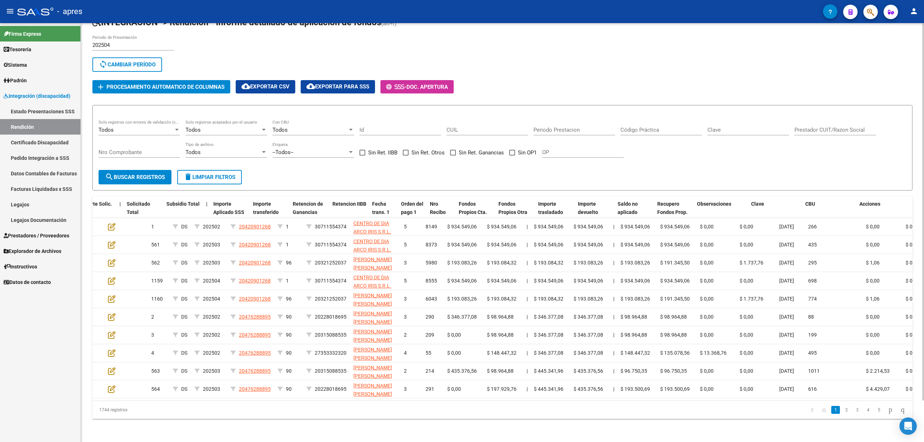
scroll to position [0, 407]
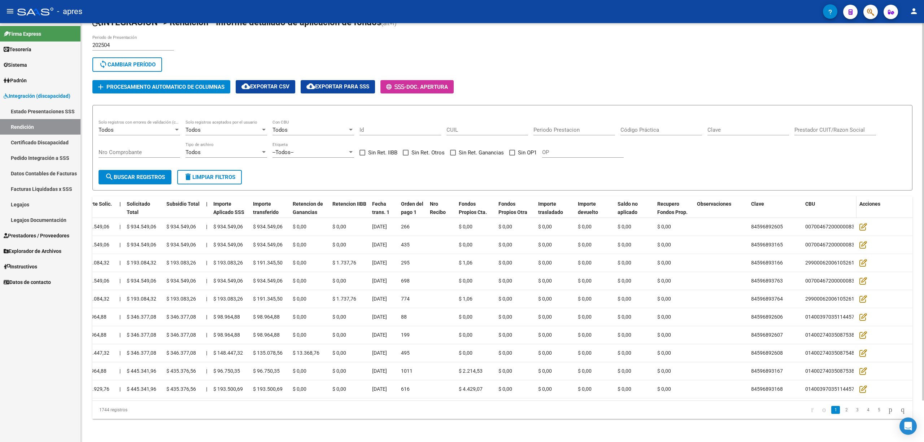
click at [633, 201] on span "CBU" at bounding box center [810, 204] width 10 height 6
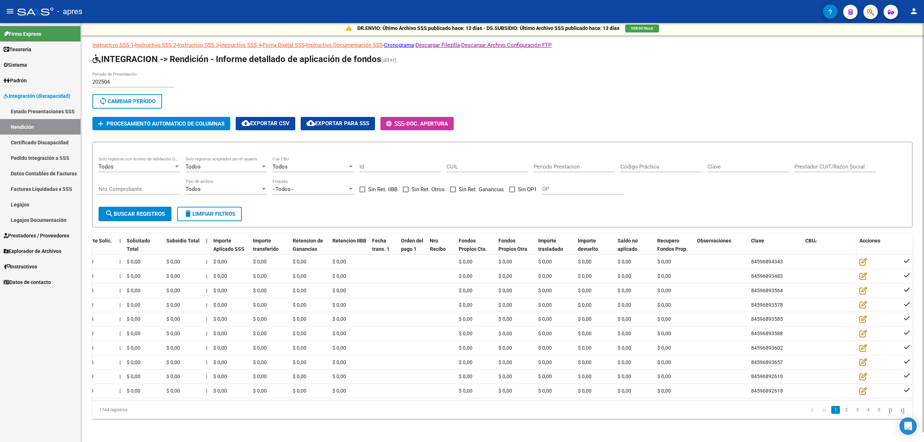
scroll to position [10, 0]
click at [633, 303] on link "5" at bounding box center [878, 410] width 9 height 8
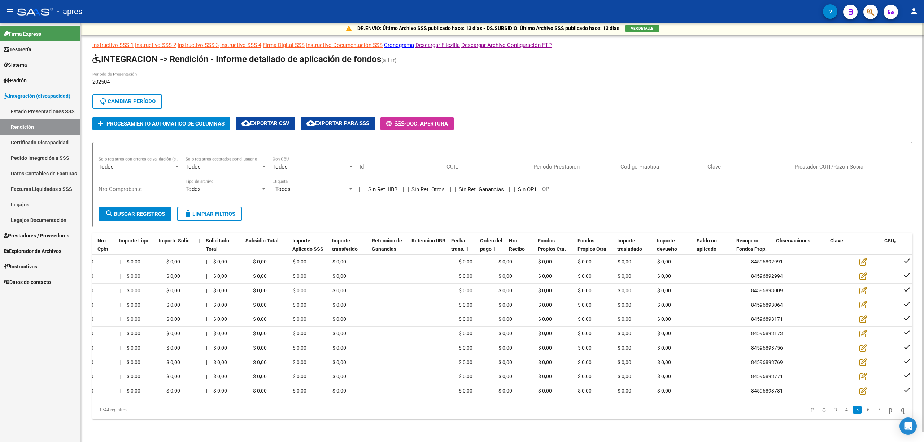
scroll to position [0, 0]
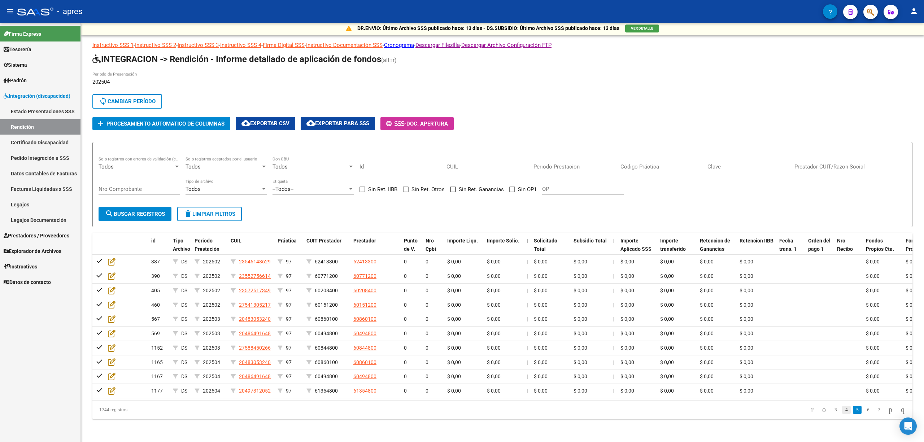
click at [633, 303] on link "4" at bounding box center [846, 410] width 9 height 8
click at [633, 303] on link "6" at bounding box center [878, 410] width 9 height 8
click at [633, 303] on link "7" at bounding box center [867, 410] width 9 height 8
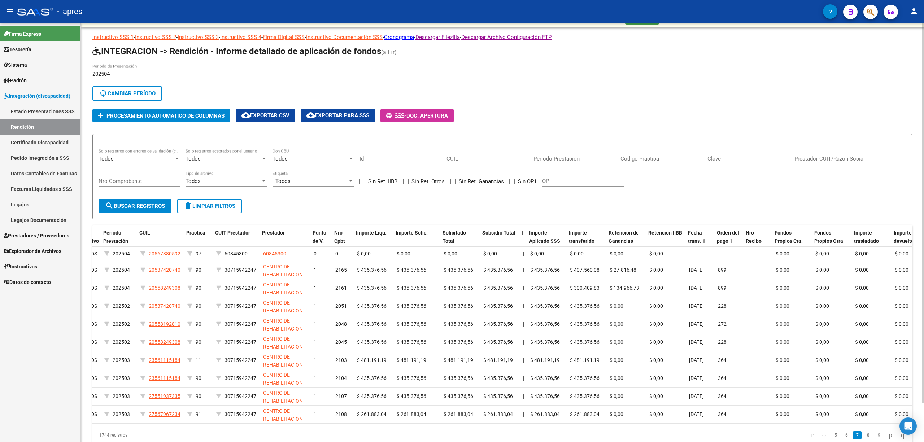
scroll to position [0, 407]
